Goal: Information Seeking & Learning: Find specific fact

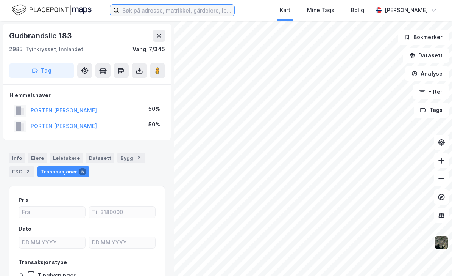
click at [135, 11] on input at bounding box center [176, 10] width 115 height 11
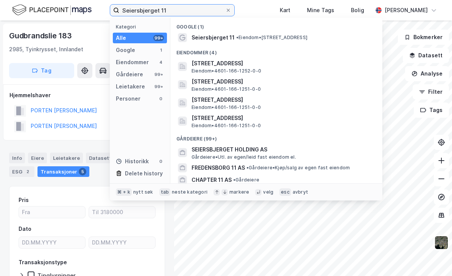
type input "Seiersbjerget 11"
click at [281, 37] on span "• Eiendom • [STREET_ADDRESS]" at bounding box center [271, 37] width 71 height 6
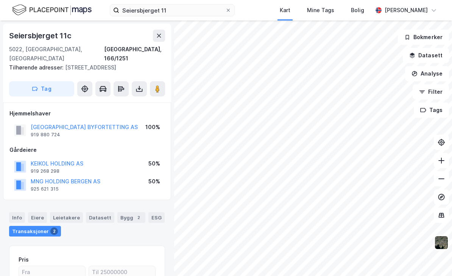
click at [0, 0] on button "KEIKOL HOLDING AS" at bounding box center [0, 0] width 0 height 0
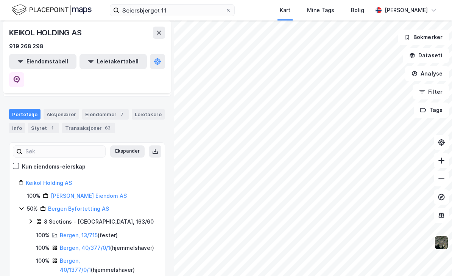
scroll to position [24, 0]
click at [46, 179] on link "Keikol Holding AS" at bounding box center [49, 182] width 46 height 6
click at [61, 109] on div "Aksjonærer" at bounding box center [62, 114] width 36 height 11
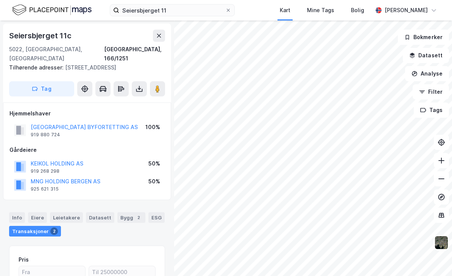
click at [0, 0] on button "[GEOGRAPHIC_DATA] BYFORTETTING AS" at bounding box center [0, 0] width 0 height 0
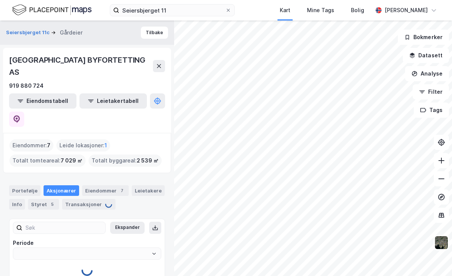
type input "Siste"
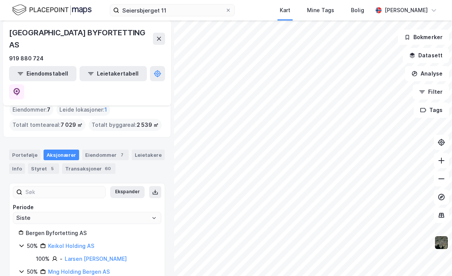
scroll to position [35, 0]
